Goal: Navigation & Orientation: Find specific page/section

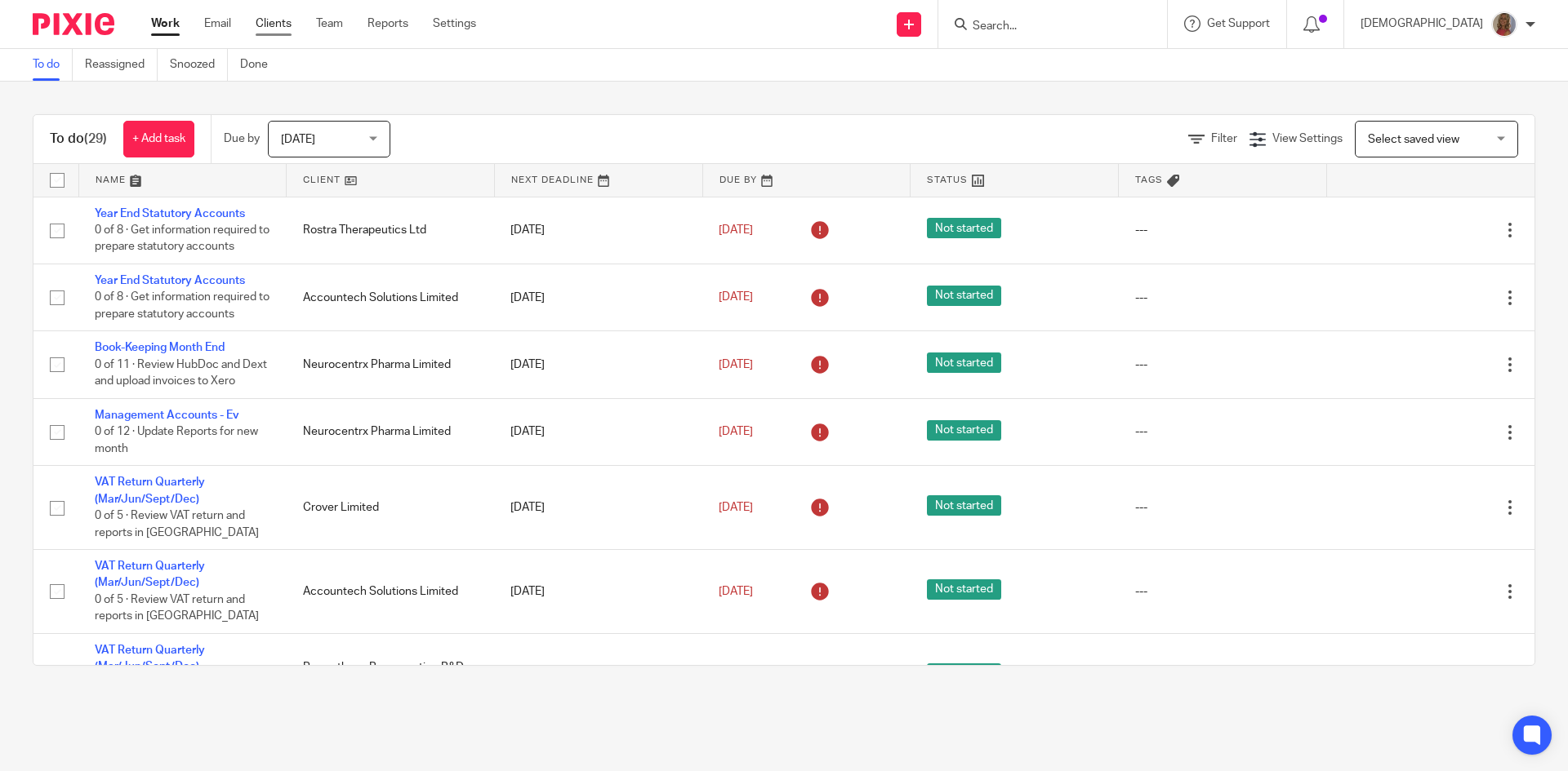
click at [271, 23] on link "Clients" at bounding box center [273, 23] width 36 height 16
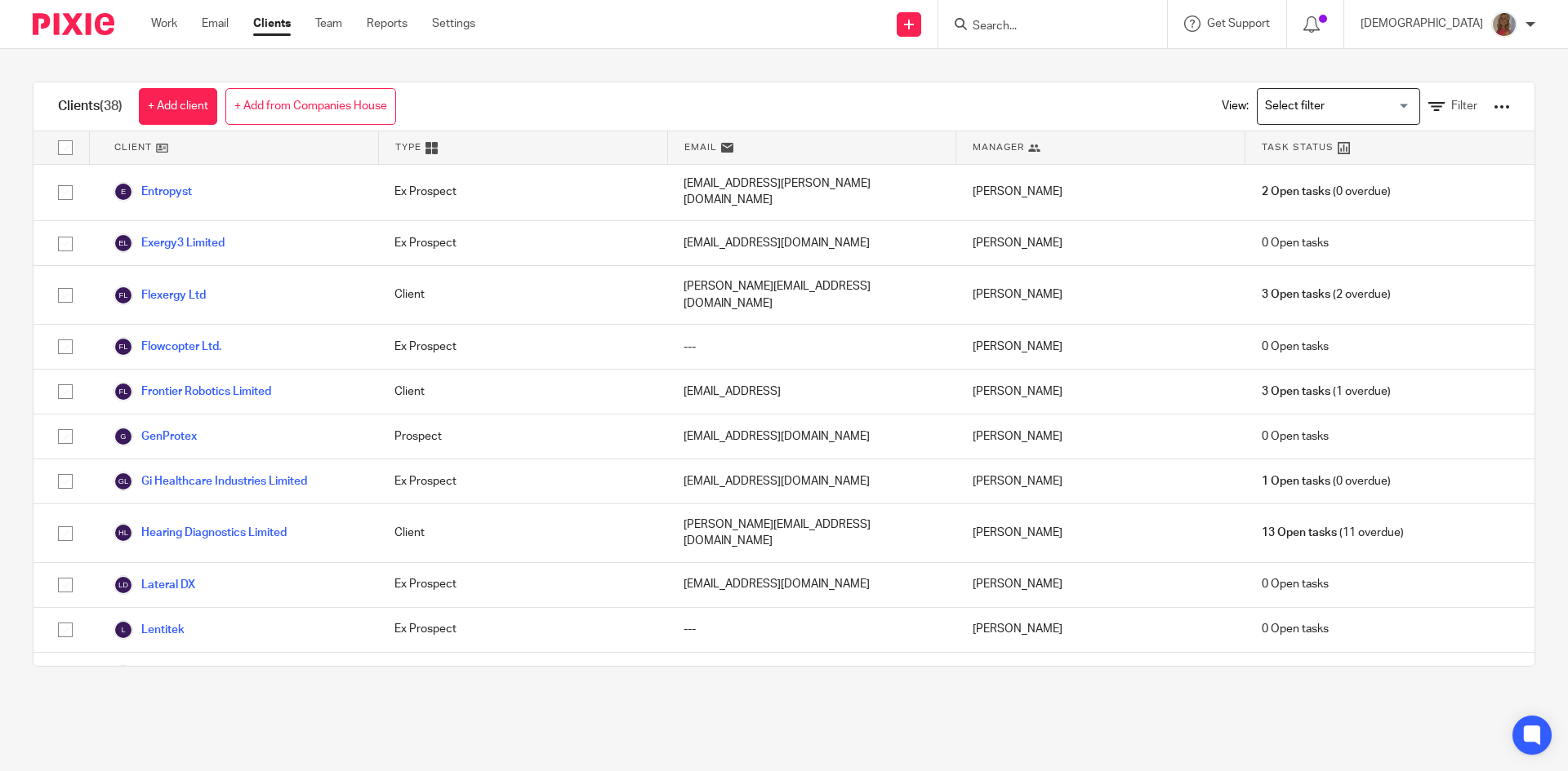
scroll to position [653, 0]
click at [235, 715] on link "MycoBiologics Limited" at bounding box center [185, 725] width 144 height 20
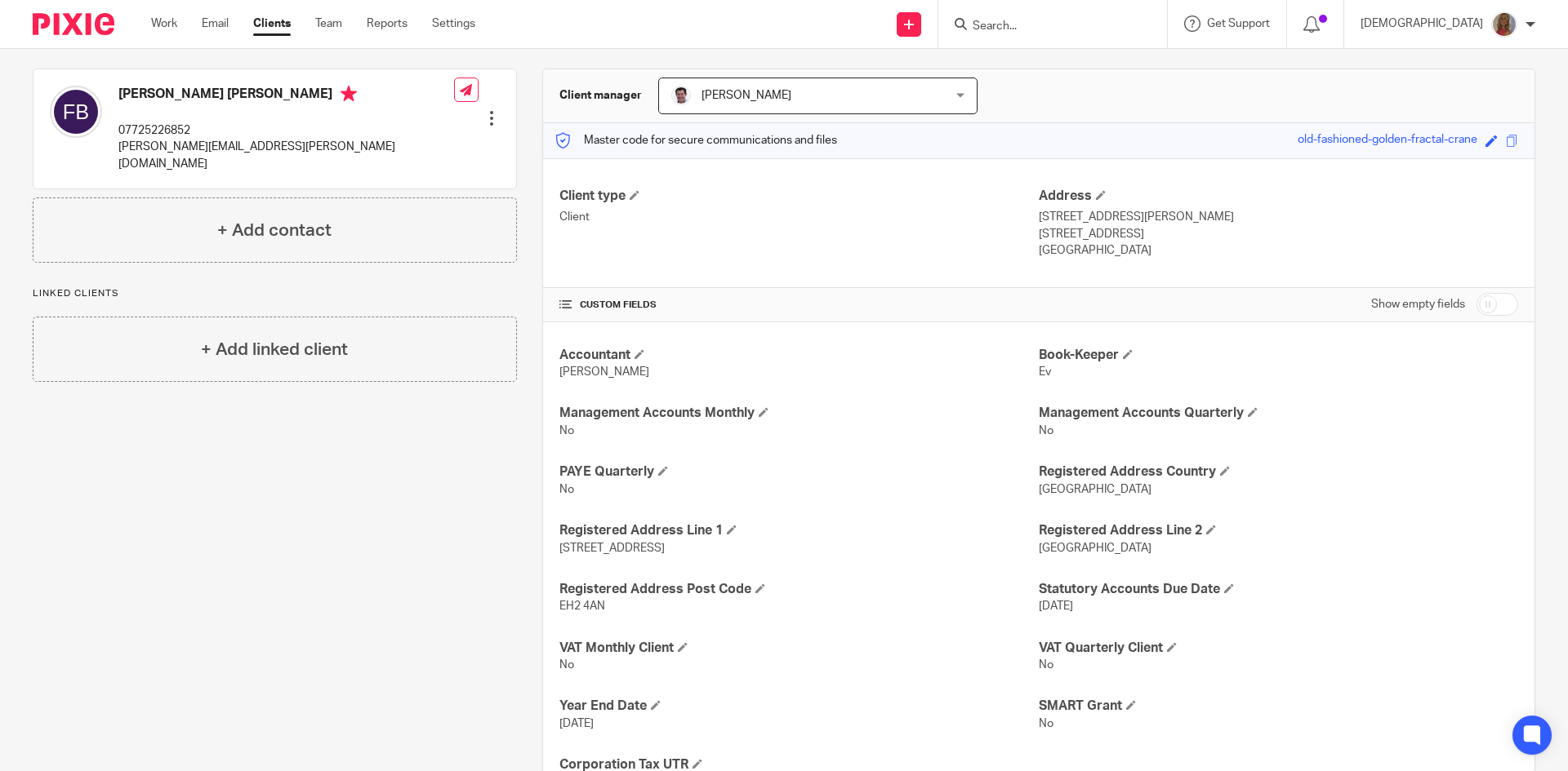
scroll to position [163, 0]
